Goal: Transaction & Acquisition: Purchase product/service

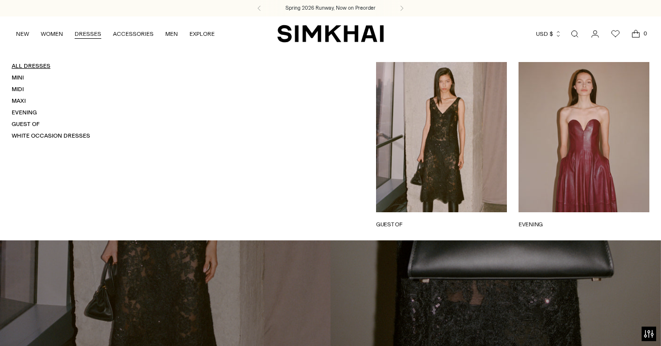
click at [39, 64] on link "All Dresses" at bounding box center [31, 66] width 39 height 7
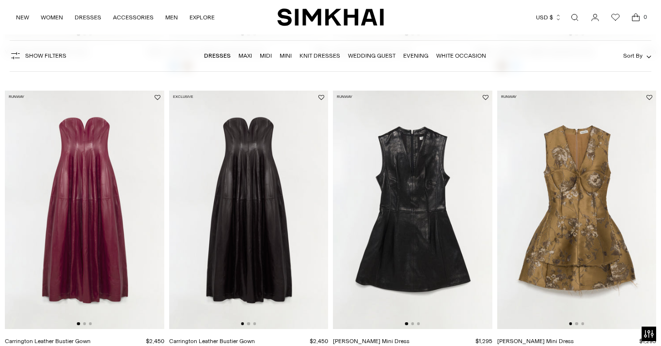
scroll to position [340, 0]
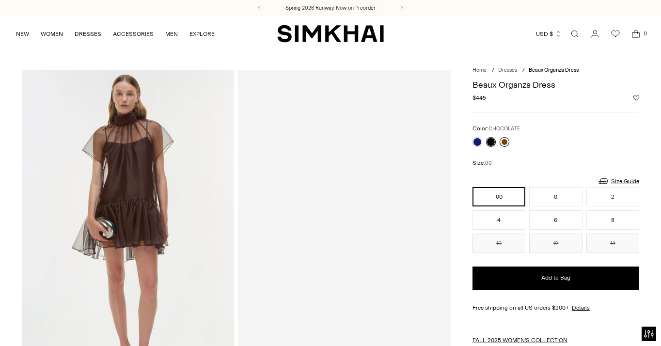
click at [506, 141] on link at bounding box center [505, 142] width 10 height 10
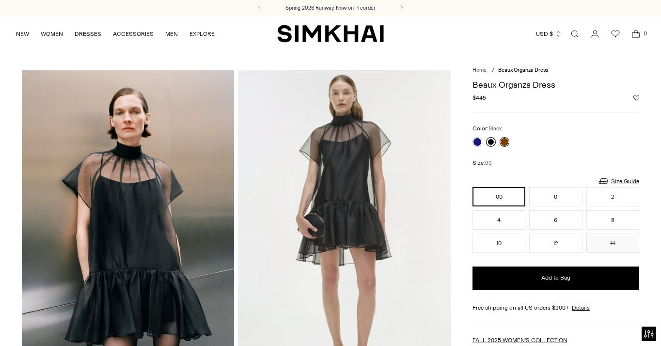
click at [492, 142] on link at bounding box center [491, 142] width 10 height 10
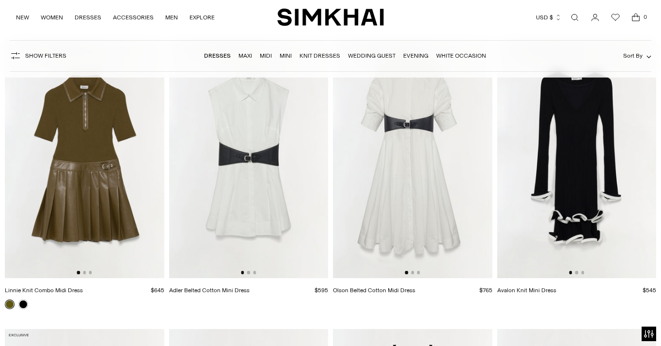
scroll to position [2787, 0]
